Goal: Task Accomplishment & Management: Manage account settings

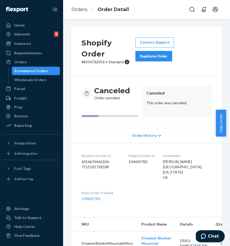
scroll to position [21, 0]
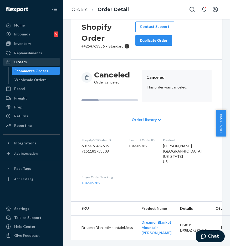
click at [40, 65] on div "Orders" at bounding box center [32, 61] width 56 height 7
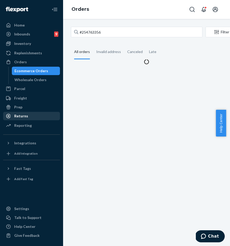
click at [33, 115] on div "Returns" at bounding box center [32, 116] width 56 height 7
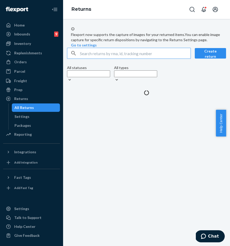
click at [98, 59] on input "text" at bounding box center [135, 53] width 111 height 11
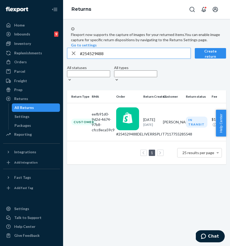
scroll to position [0, 90]
type input "#254529488"
click at [30, 62] on div "Orders" at bounding box center [32, 61] width 56 height 7
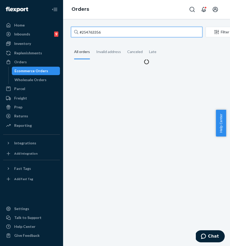
click at [96, 36] on input "#254763356" at bounding box center [137, 32] width 132 height 11
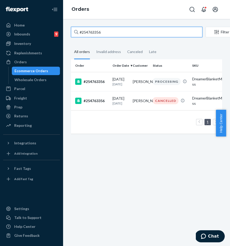
paste input "529488"
drag, startPoint x: 111, startPoint y: 33, endPoint x: 69, endPoint y: 31, distance: 41.6
click at [72, 31] on input "#254763356" at bounding box center [137, 32] width 132 height 11
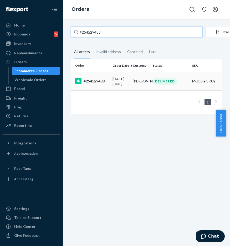
type input "#254529488"
click at [98, 88] on td "#254529488" at bounding box center [90, 81] width 39 height 18
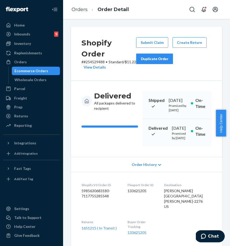
scroll to position [113, 0]
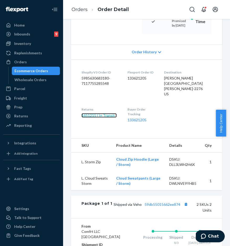
click at [101, 118] on link "1651215 ( In Transit )" at bounding box center [99, 115] width 35 height 4
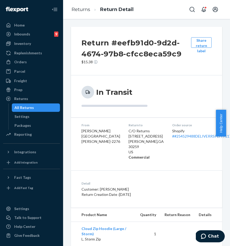
scroll to position [57, 0]
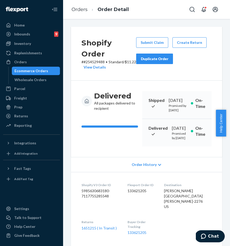
click at [151, 62] on button "Duplicate Order" at bounding box center [154, 59] width 37 height 11
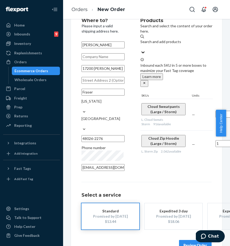
scroll to position [25, 0]
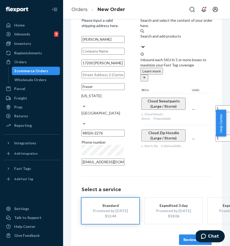
click at [89, 39] on input "ava vizina" at bounding box center [103, 39] width 43 height 7
click at [87, 38] on input "ava vizina" at bounding box center [103, 39] width 43 height 7
type input "Ava Vizina"
click at [189, 235] on button "Review Order" at bounding box center [195, 240] width 33 height 11
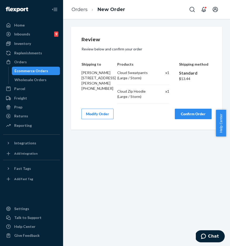
click at [193, 119] on button "Confirm Order" at bounding box center [193, 114] width 37 height 11
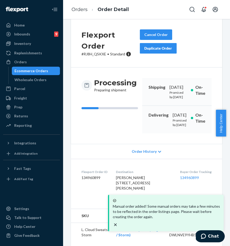
scroll to position [8, 0]
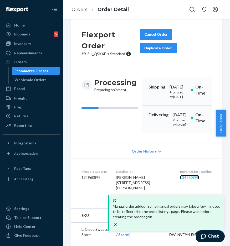
click at [180, 180] on link "134960899" at bounding box center [189, 177] width 19 height 4
drag, startPoint x: 171, startPoint y: 193, endPoint x: 193, endPoint y: 194, distance: 21.8
click at [193, 194] on dl "Flexport Order ID 134960899 Destination Ava Vizina 17200 Anita Fraser, MI 48026…" at bounding box center [146, 181] width 151 height 45
copy link "134960899"
click at [41, 63] on div "Orders" at bounding box center [32, 61] width 56 height 7
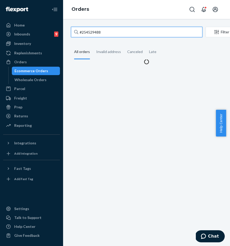
click at [104, 32] on input "#254529488" at bounding box center [137, 32] width 132 height 11
drag, startPoint x: 117, startPoint y: 32, endPoint x: 75, endPoint y: 32, distance: 42.4
click at [76, 32] on div "#254529488" at bounding box center [137, 32] width 132 height 11
paste input "642409"
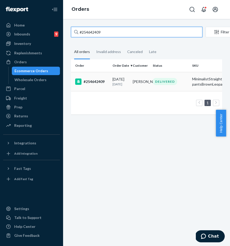
type input "#254642409"
click at [102, 85] on div "#254642409" at bounding box center [91, 82] width 33 height 6
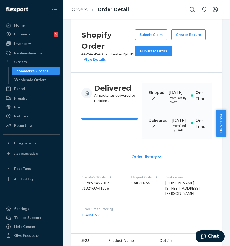
scroll to position [184, 0]
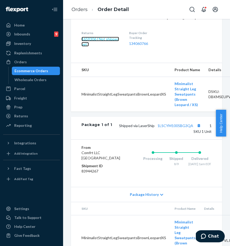
click at [109, 47] on link "1659306 ( Not shipped yet )" at bounding box center [101, 42] width 38 height 10
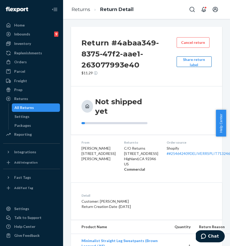
click at [180, 64] on button "Share return label" at bounding box center [194, 62] width 35 height 11
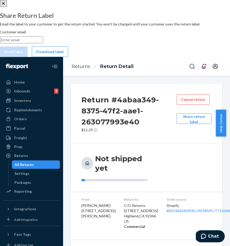
click at [43, 43] on input "Customer email" at bounding box center [21, 40] width 43 height 7
paste input "layniea09@gmail.com"
type input "layniea09@gmail.com"
click at [28, 57] on button "Email label" at bounding box center [14, 52] width 28 height 11
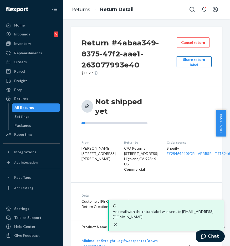
click at [187, 62] on button "Share return label" at bounding box center [194, 62] width 35 height 11
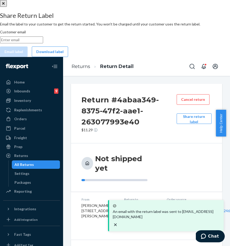
click at [68, 57] on button "Download label" at bounding box center [50, 52] width 36 height 11
